Goal: Information Seeking & Learning: Learn about a topic

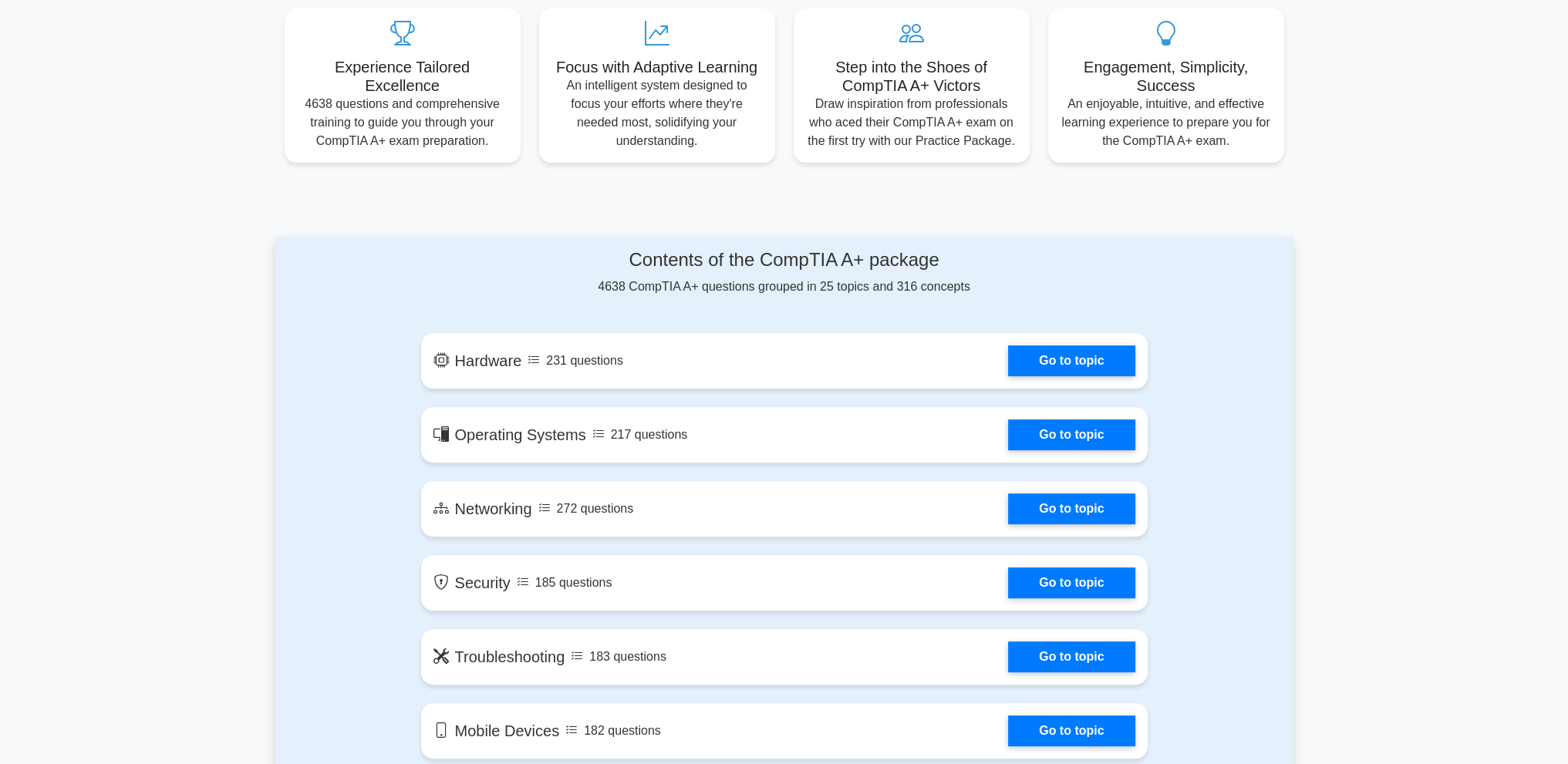
scroll to position [771, 0]
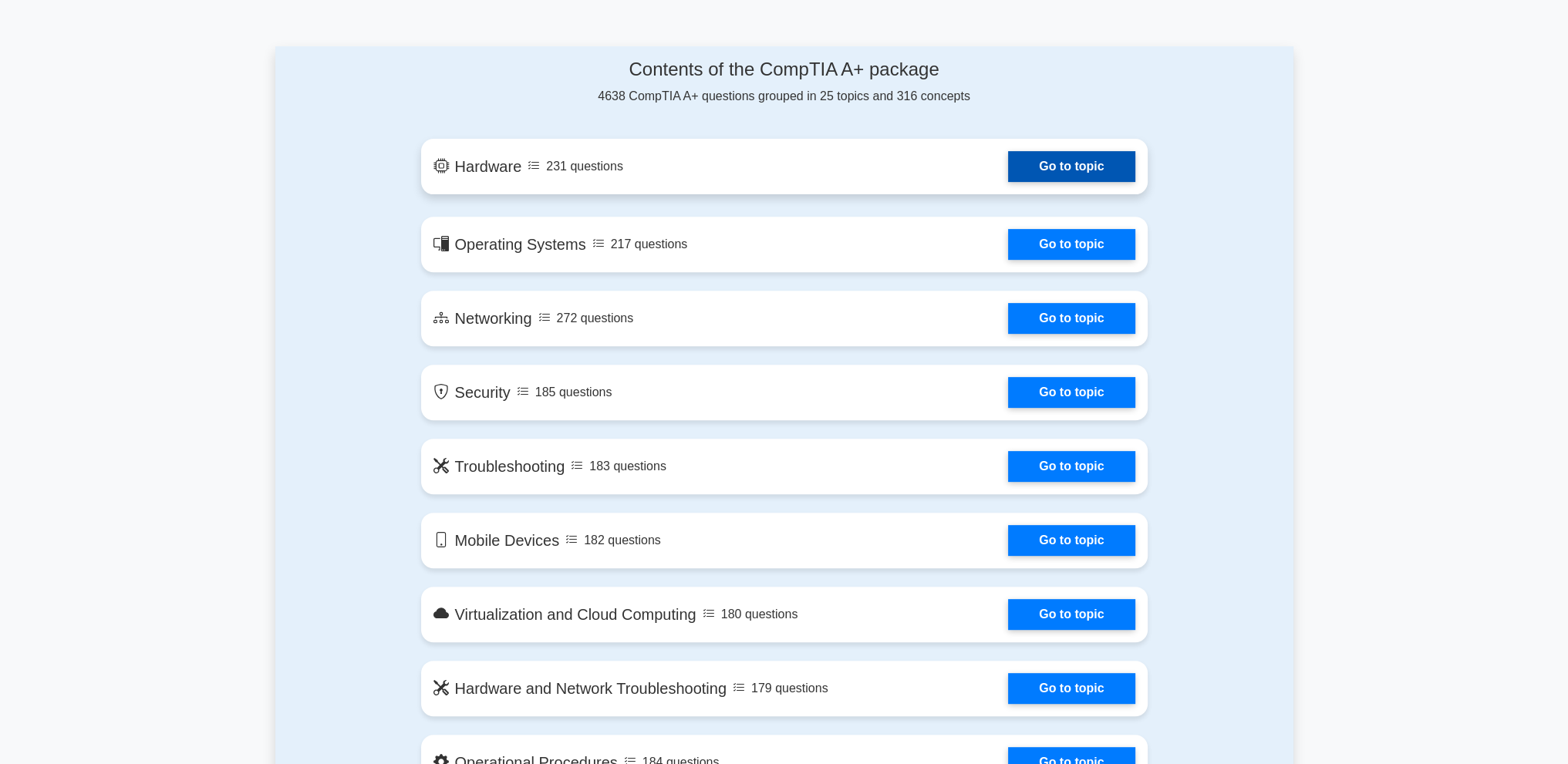
click at [1094, 161] on link "Go to topic" at bounding box center [1071, 167] width 126 height 31
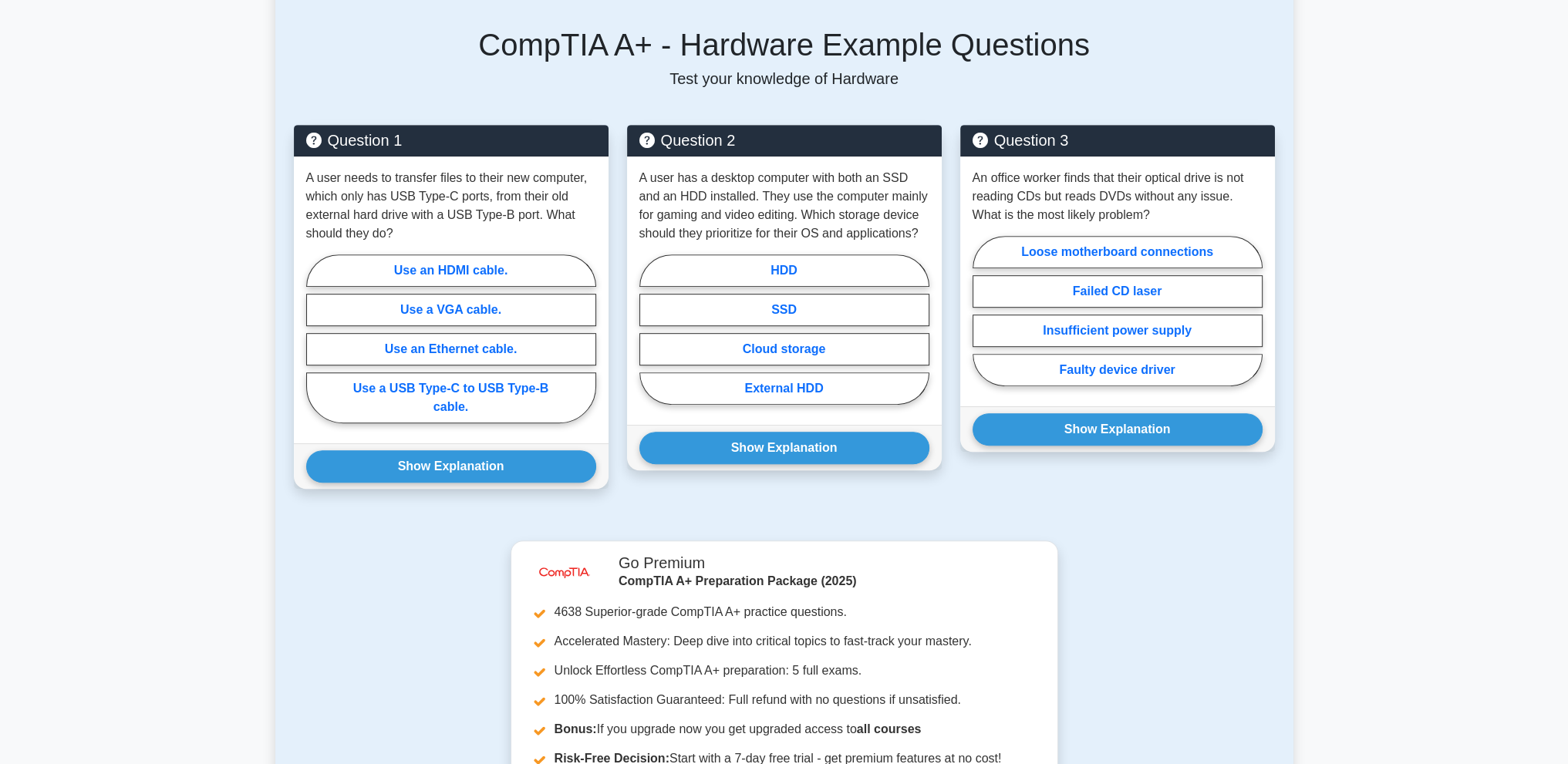
scroll to position [925, 0]
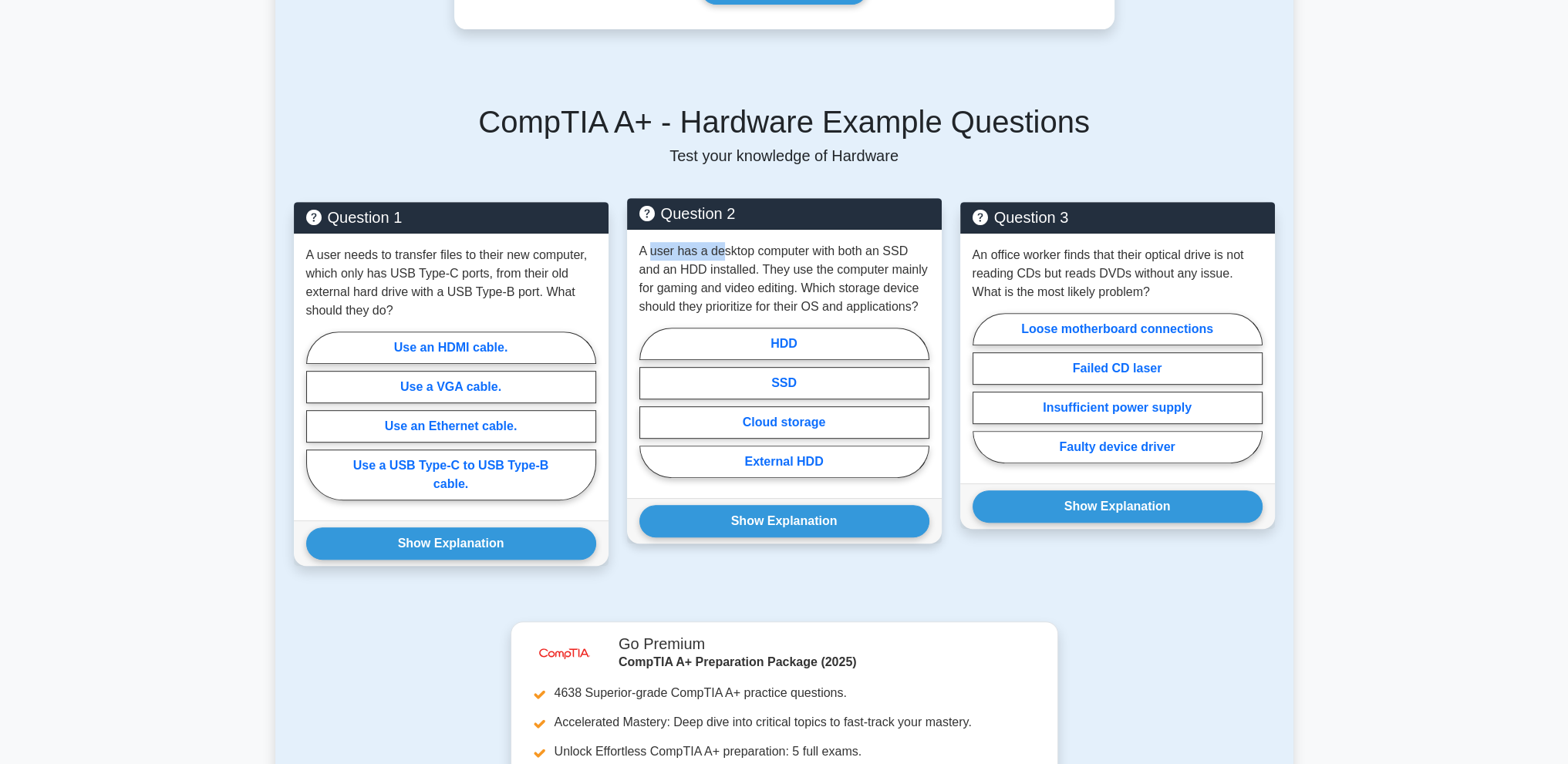
drag, startPoint x: 650, startPoint y: 230, endPoint x: 720, endPoint y: 231, distance: 70.0
click at [720, 242] on p "A user has a desktop computer with both an SSD and an HDD installed. They use t…" at bounding box center [784, 279] width 290 height 74
drag, startPoint x: 683, startPoint y: 260, endPoint x: 718, endPoint y: 256, distance: 35.2
click at [714, 256] on p "A user has a desktop computer with both an SSD and an HDD installed. They use t…" at bounding box center [784, 279] width 290 height 74
drag, startPoint x: 839, startPoint y: 258, endPoint x: 856, endPoint y: 256, distance: 17.1
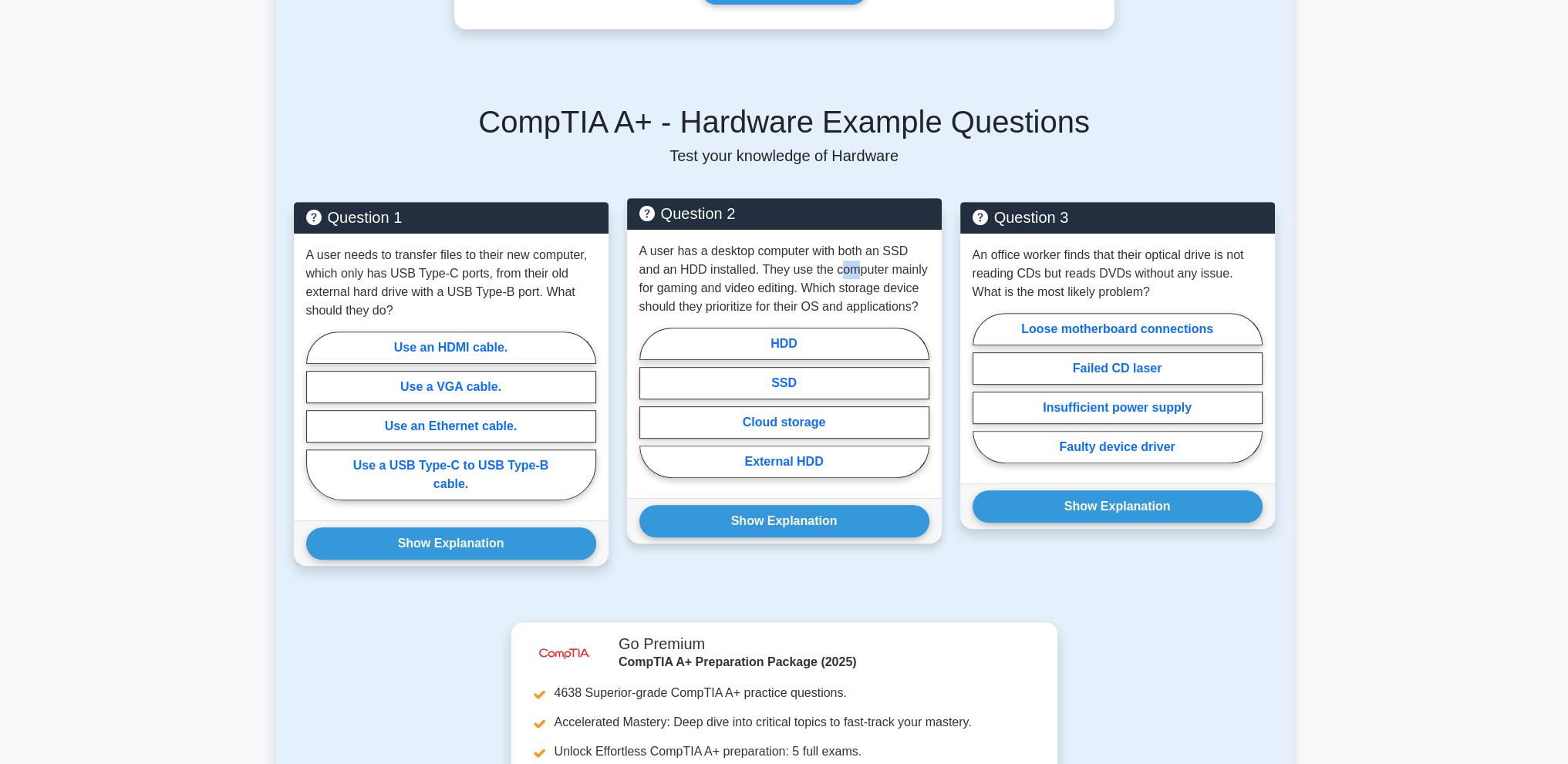
click at [855, 256] on p "A user has a desktop computer with both an SSD and an HDD installed. They use t…" at bounding box center [784, 279] width 290 height 74
drag, startPoint x: 812, startPoint y: 292, endPoint x: 843, endPoint y: 288, distance: 31.3
click at [842, 288] on p "A user has a desktop computer with both an SSD and an HDD installed. They use t…" at bounding box center [784, 279] width 290 height 74
